Goal: Check status: Check status

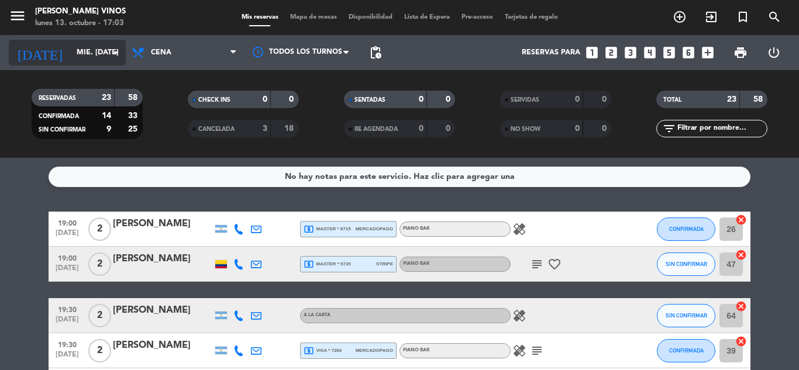
click at [99, 63] on input "mié. [DATE]" at bounding box center [120, 53] width 99 height 20
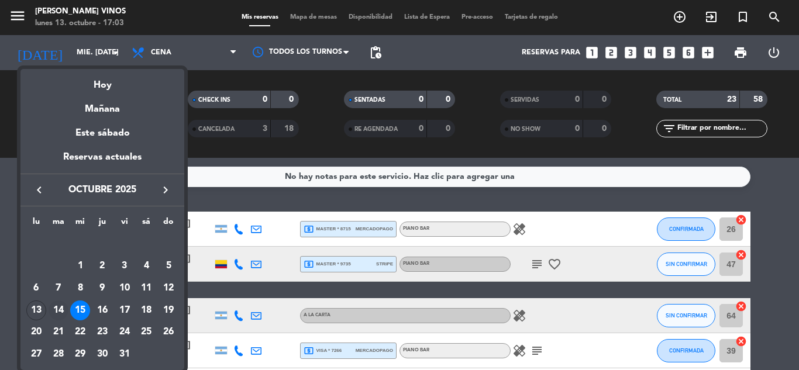
click at [63, 313] on div "14" at bounding box center [59, 311] width 20 height 20
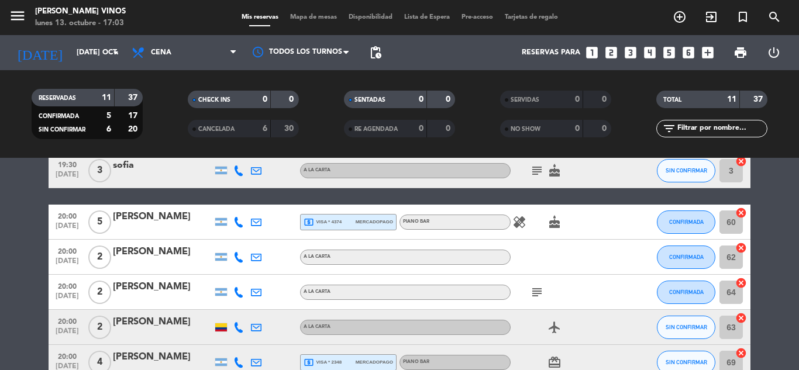
scroll to position [187, 0]
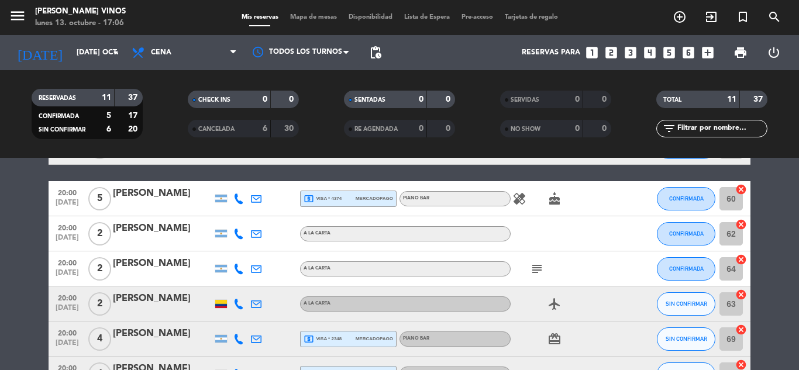
click at [4, 221] on bookings-row "19:30 [DATE] 2 [PERSON_NAME] A [PERSON_NAME] SIN CONFIRMAR 9 cancel 19:30 [DATE…" at bounding box center [399, 226] width 799 height 403
click at [71, 52] on input "[DATE] oct." at bounding box center [120, 53] width 99 height 20
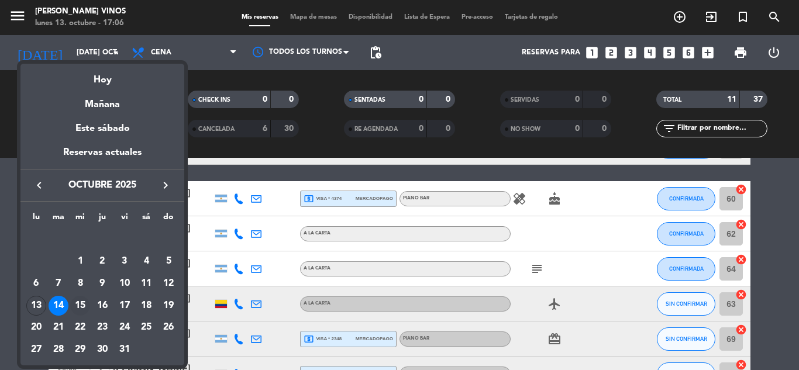
click at [76, 300] on div "15" at bounding box center [80, 306] width 20 height 20
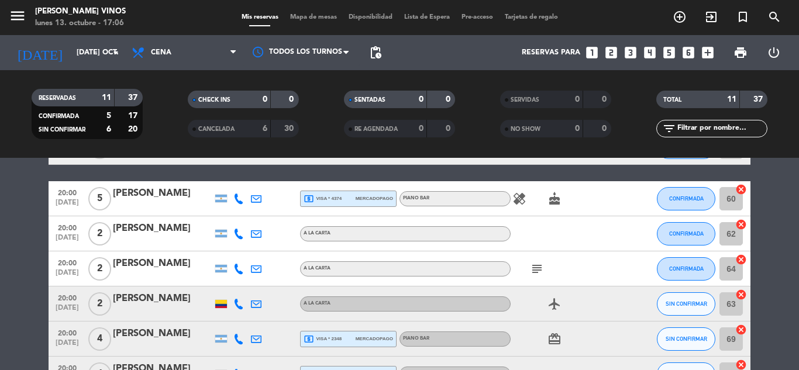
type input "mié. [DATE]"
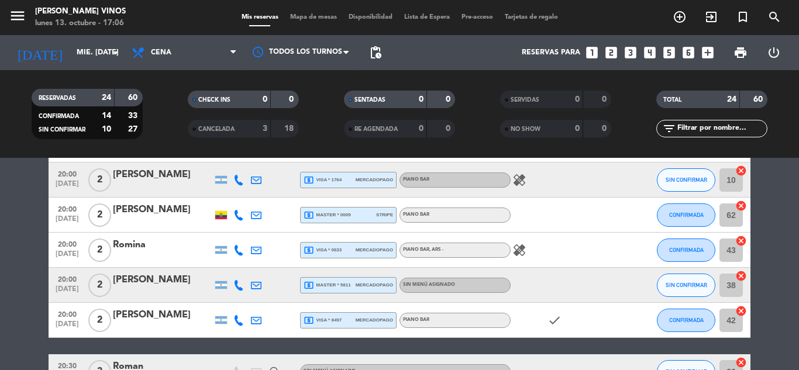
scroll to position [808, 0]
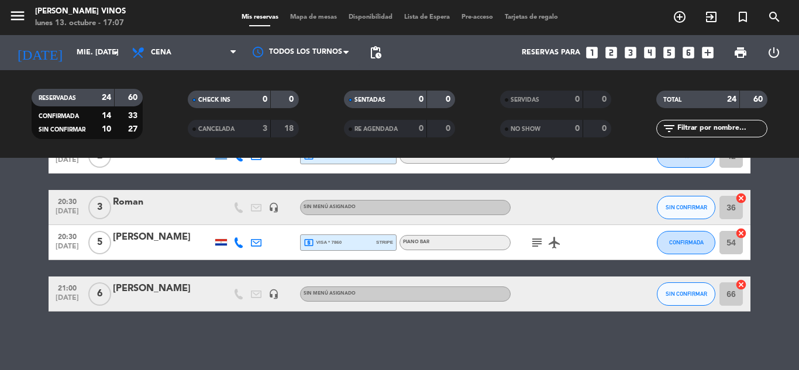
click at [233, 245] on icon at bounding box center [238, 243] width 11 height 11
click at [263, 223] on span at bounding box center [267, 223] width 9 height 9
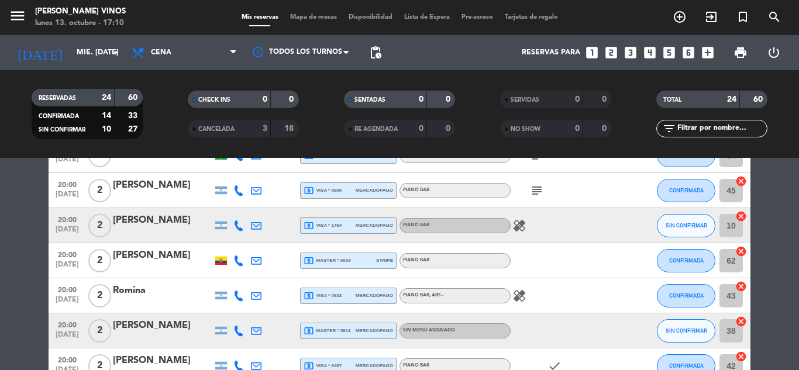
scroll to position [597, 0]
click at [237, 257] on icon at bounding box center [238, 261] width 11 height 11
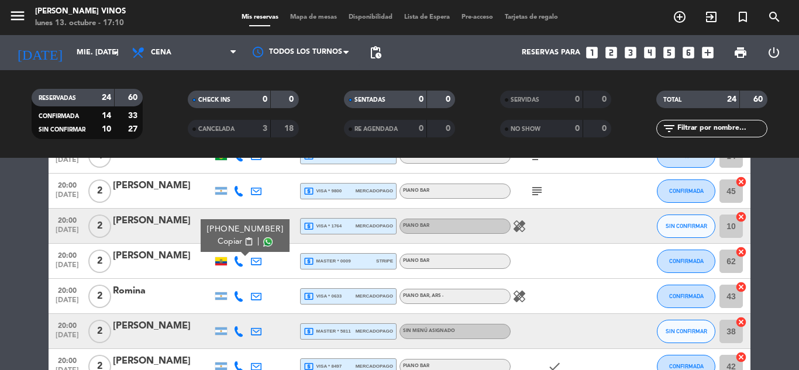
click at [263, 240] on span at bounding box center [267, 242] width 9 height 9
click at [15, 248] on bookings-row "19:00 [DATE] 2 [PERSON_NAME] local_atm master * 8715 mercadopago PIANO BAR heal…" at bounding box center [399, 68] width 799 height 908
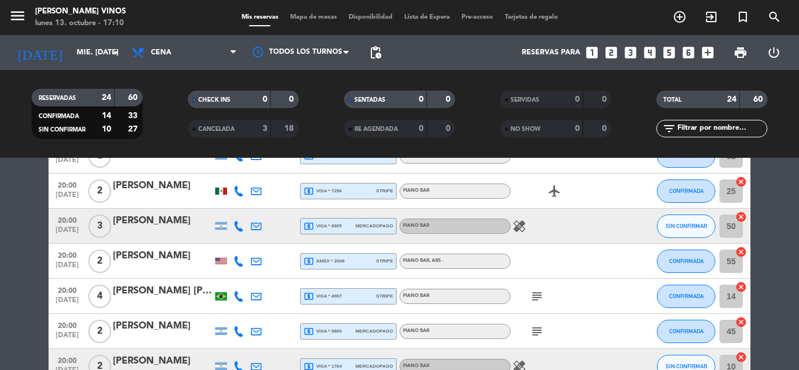
scroll to position [434, 0]
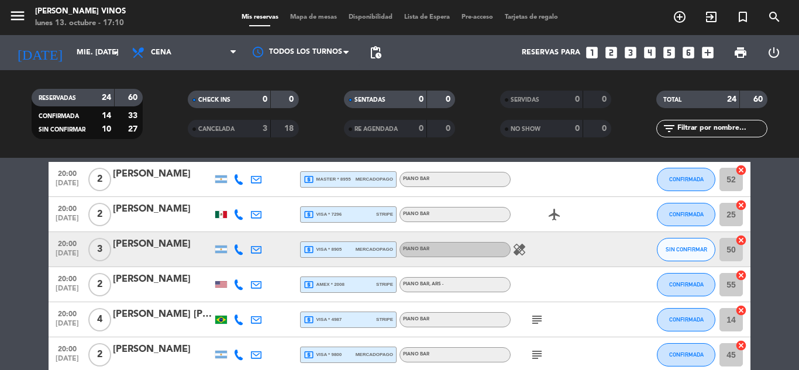
click at [243, 320] on icon at bounding box center [238, 320] width 11 height 11
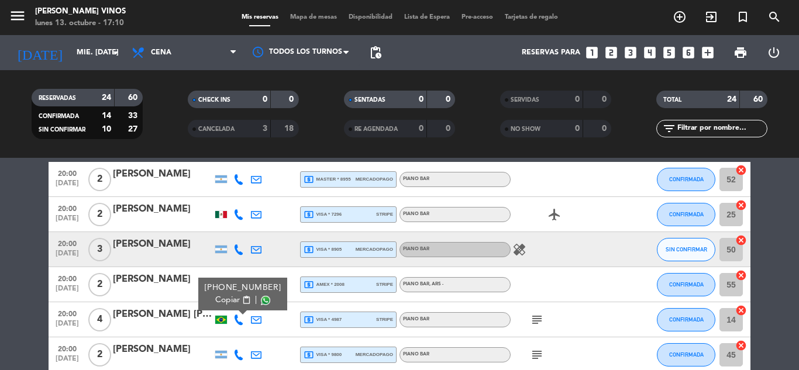
click at [263, 301] on span at bounding box center [265, 300] width 9 height 9
click at [27, 287] on bookings-row "19:00 [DATE] 2 [PERSON_NAME] local_atm master * 8715 mercadopago PIANO BAR heal…" at bounding box center [399, 232] width 799 height 908
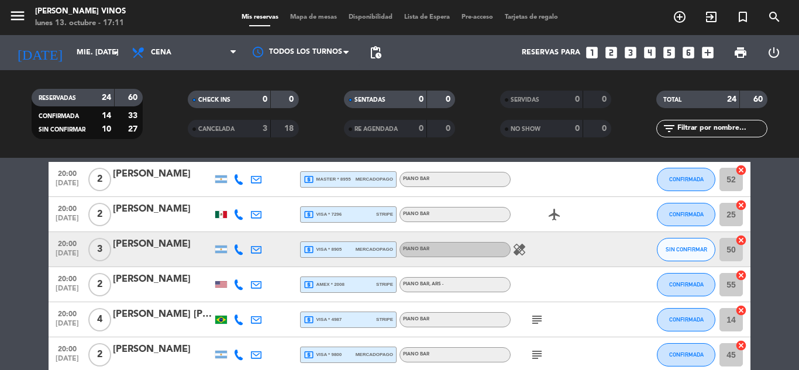
click at [242, 283] on icon at bounding box center [238, 285] width 11 height 11
click at [266, 262] on span at bounding box center [270, 265] width 9 height 9
click at [15, 263] on bookings-row "19:00 [DATE] 2 [PERSON_NAME] local_atm master * 8715 mercadopago PIANO BAR heal…" at bounding box center [399, 232] width 799 height 908
click at [240, 220] on div at bounding box center [239, 214] width 18 height 35
click at [238, 216] on icon at bounding box center [238, 214] width 11 height 11
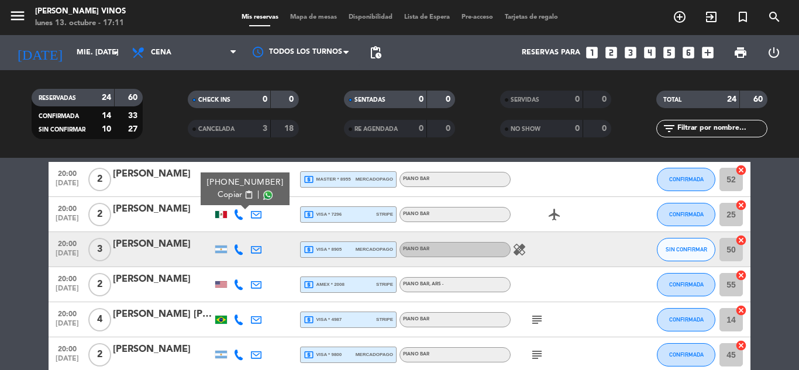
click at [263, 194] on span at bounding box center [267, 195] width 9 height 9
click at [8, 217] on bookings-row "19:00 [DATE] 2 [PERSON_NAME] local_atm master * 8715 mercadopago PIANO BAR heal…" at bounding box center [399, 232] width 799 height 908
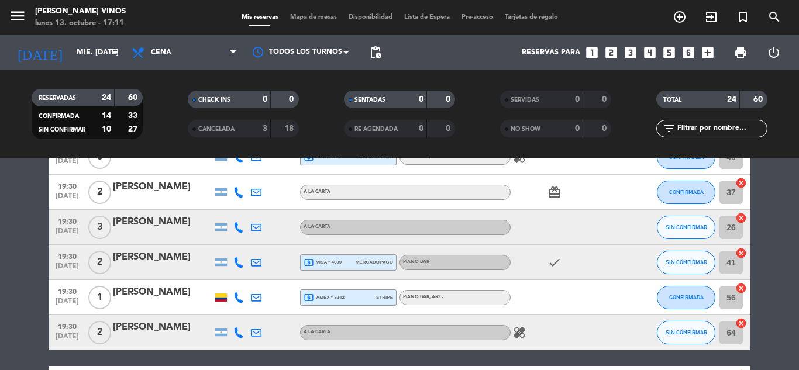
scroll to position [223, 0]
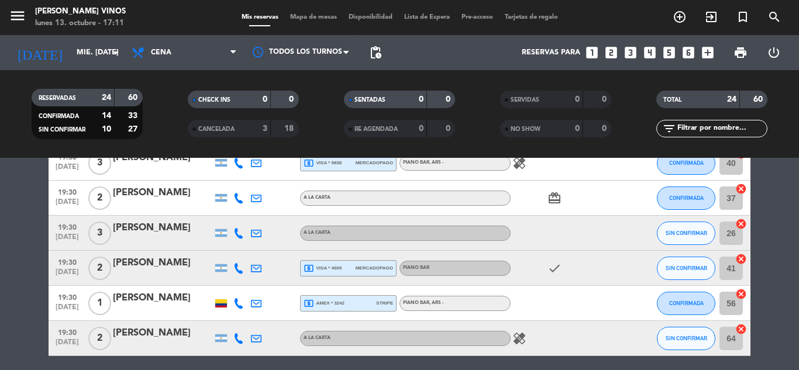
click at [240, 308] on icon at bounding box center [238, 303] width 11 height 11
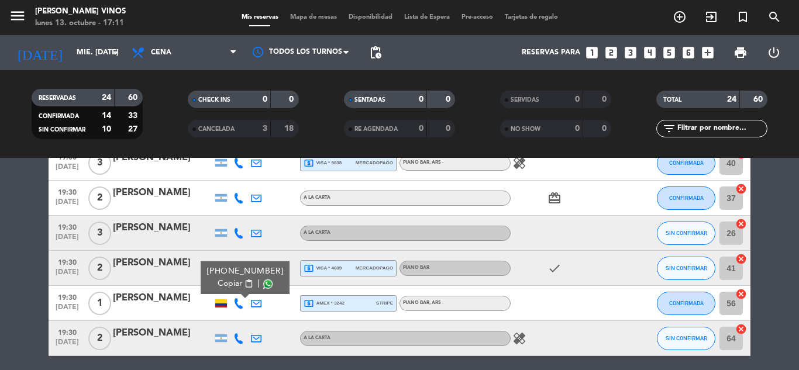
click at [263, 283] on span at bounding box center [267, 284] width 9 height 9
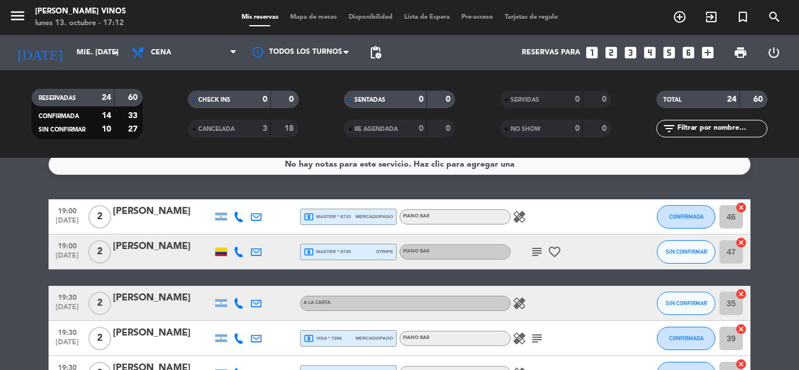
scroll to position [0, 0]
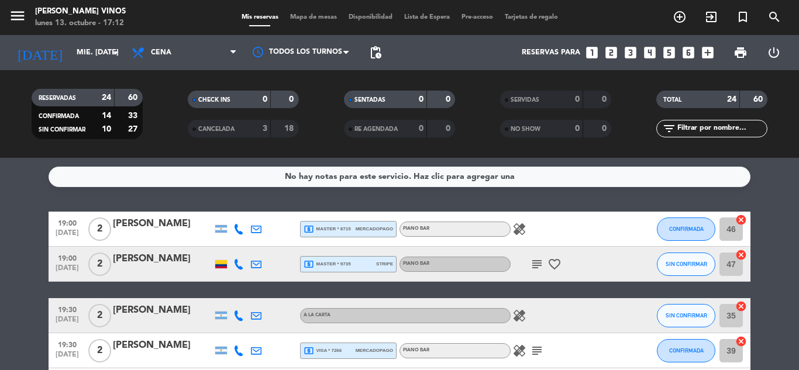
click at [236, 260] on icon at bounding box center [238, 264] width 11 height 11
click at [263, 248] on span at bounding box center [267, 244] width 9 height 9
